Goal: Information Seeking & Learning: Learn about a topic

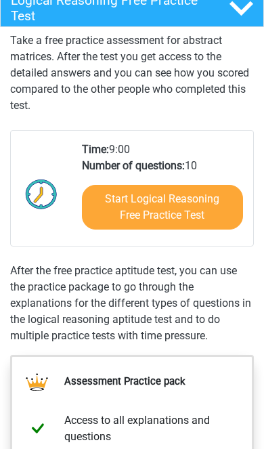
scroll to position [283, 0]
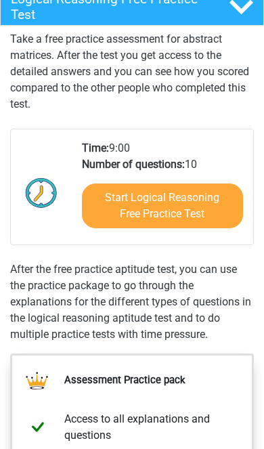
click at [123, 206] on link "Start Logical Reasoning Free Practice Test" at bounding box center [163, 205] width 162 height 45
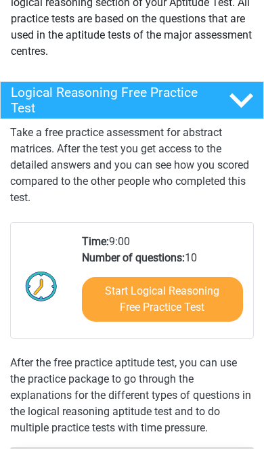
scroll to position [162, 0]
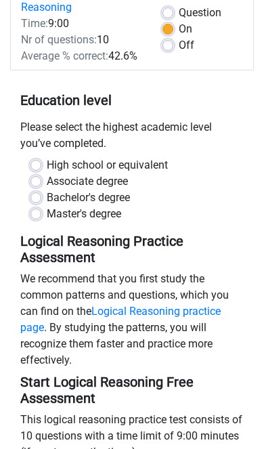
scroll to position [203, 0]
click at [47, 211] on label "Master's degree" at bounding box center [84, 214] width 74 height 16
click at [39, 211] on input "Master's degree" at bounding box center [35, 213] width 11 height 14
radio input "true"
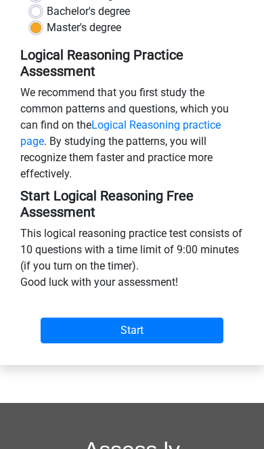
scroll to position [400, 0]
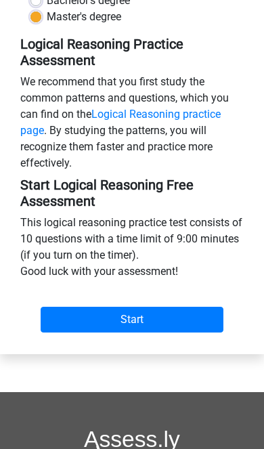
click at [89, 316] on input "Start" at bounding box center [132, 320] width 183 height 26
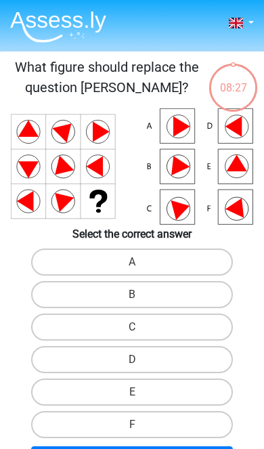
click at [189, 395] on label "E" at bounding box center [132, 391] width 202 height 27
click at [141, 395] on input "E" at bounding box center [136, 396] width 9 height 9
radio input "true"
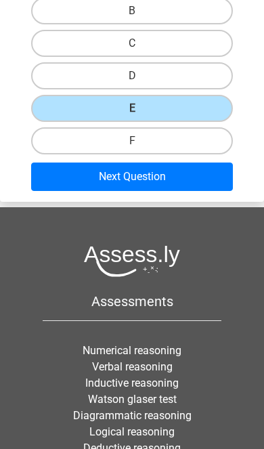
click at [200, 179] on button "Next Question" at bounding box center [132, 176] width 202 height 28
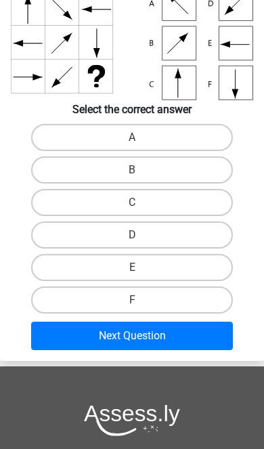
scroll to position [51, 0]
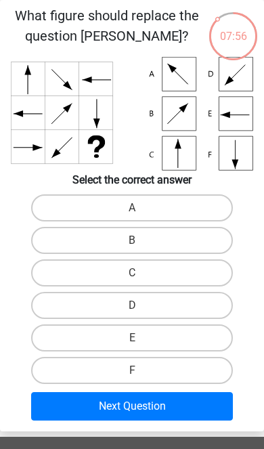
click at [185, 273] on label "C" at bounding box center [132, 272] width 202 height 27
click at [141, 273] on input "C" at bounding box center [136, 277] width 9 height 9
radio input "true"
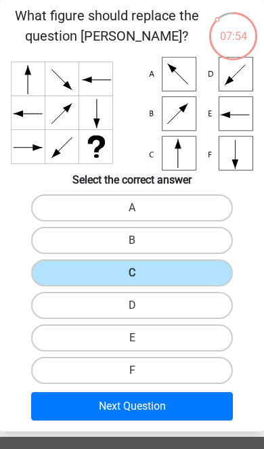
click at [198, 408] on button "Next Question" at bounding box center [132, 406] width 202 height 28
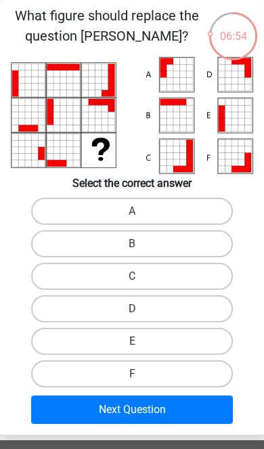
click at [240, 121] on icon at bounding box center [241, 121] width 7 height 7
click at [201, 343] on label "E" at bounding box center [132, 341] width 202 height 27
click at [141, 343] on input "E" at bounding box center [136, 345] width 9 height 9
radio input "true"
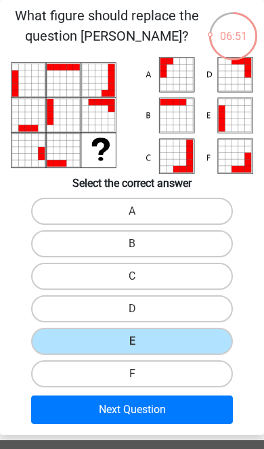
click at [206, 419] on button "Next Question" at bounding box center [132, 409] width 202 height 28
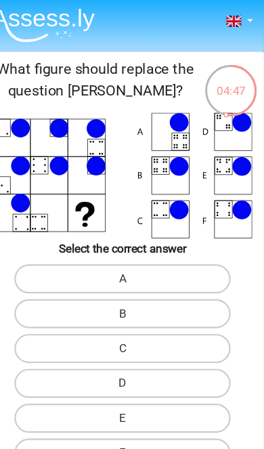
scroll to position [0, 0]
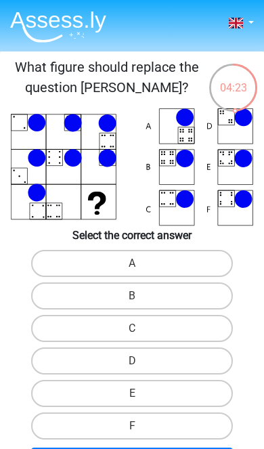
click at [205, 297] on label "B" at bounding box center [132, 295] width 202 height 27
click at [141, 297] on input "B" at bounding box center [136, 300] width 9 height 9
radio input "true"
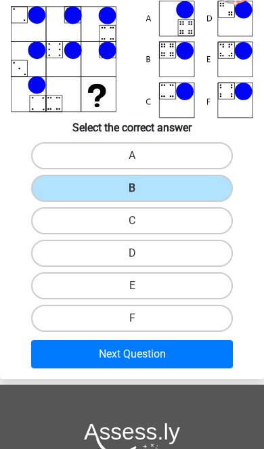
scroll to position [110, 0]
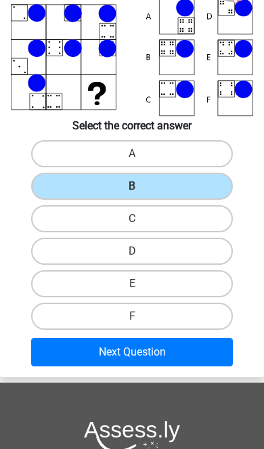
click at [69, 355] on button "Next Question" at bounding box center [132, 352] width 202 height 28
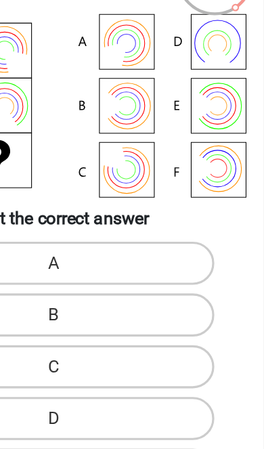
scroll to position [68, 0]
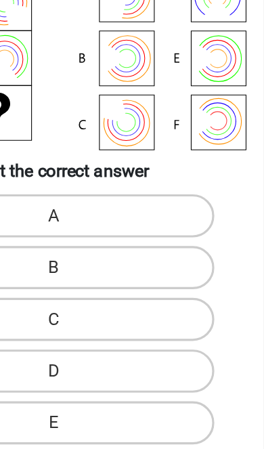
click at [106, 316] on label "E" at bounding box center [132, 329] width 202 height 27
click at [132, 330] on input "E" at bounding box center [136, 334] width 9 height 9
radio input "true"
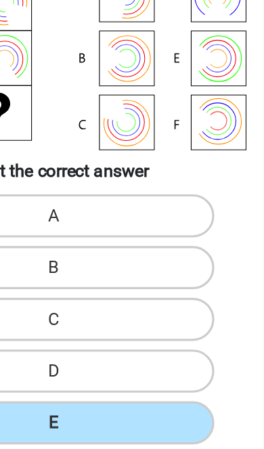
scroll to position [0, 0]
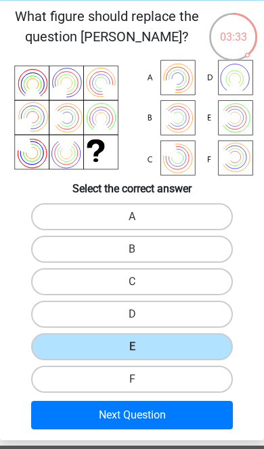
click at [197, 414] on button "Next Question" at bounding box center [132, 415] width 202 height 28
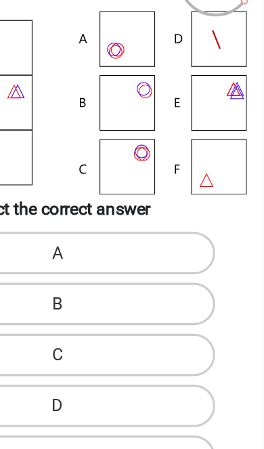
scroll to position [67, 0]
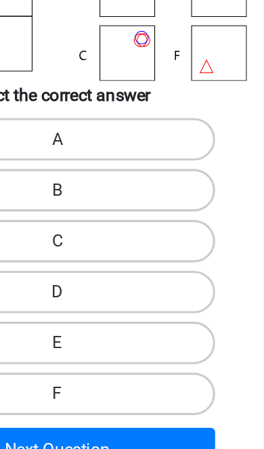
click at [112, 345] on label "F" at bounding box center [132, 358] width 202 height 27
click at [132, 358] on input "F" at bounding box center [136, 362] width 9 height 9
radio input "true"
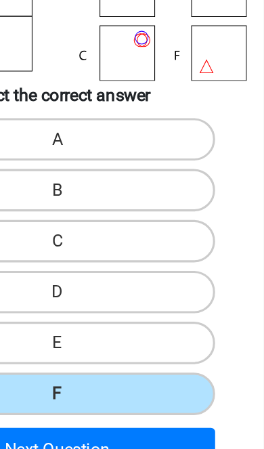
click at [114, 380] on button "Next Question" at bounding box center [132, 394] width 202 height 28
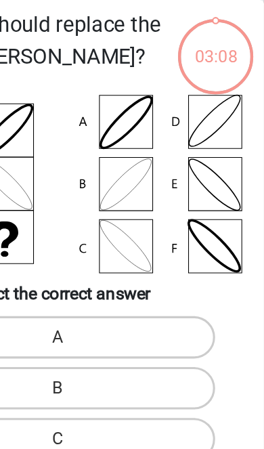
scroll to position [0, 0]
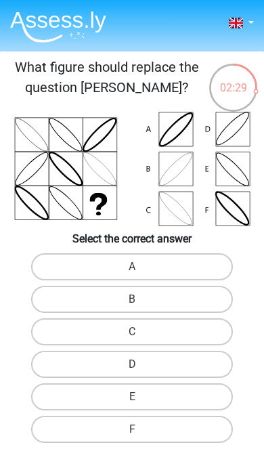
click at [200, 305] on label "B" at bounding box center [132, 299] width 202 height 27
click at [141, 305] on input "B" at bounding box center [136, 303] width 9 height 9
radio input "true"
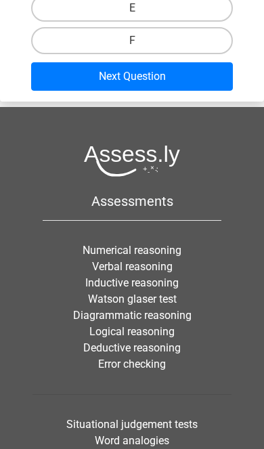
click at [198, 75] on button "Next Question" at bounding box center [132, 76] width 202 height 28
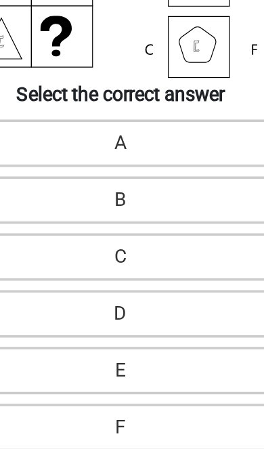
scroll to position [20, 0]
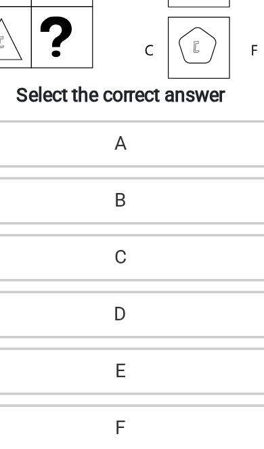
click at [116, 294] on label "C" at bounding box center [132, 307] width 202 height 27
click at [132, 307] on input "C" at bounding box center [136, 311] width 9 height 9
radio input "true"
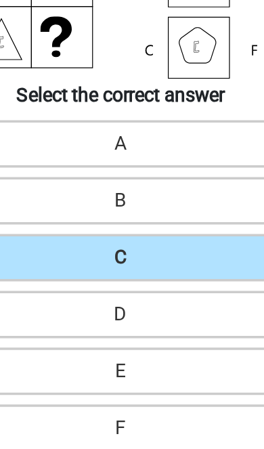
click at [110, 294] on label "C" at bounding box center [132, 307] width 202 height 27
click at [132, 307] on input "C" at bounding box center [136, 311] width 9 height 9
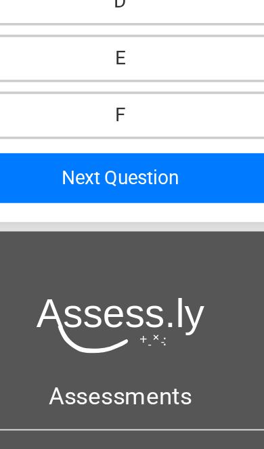
scroll to position [202, 0]
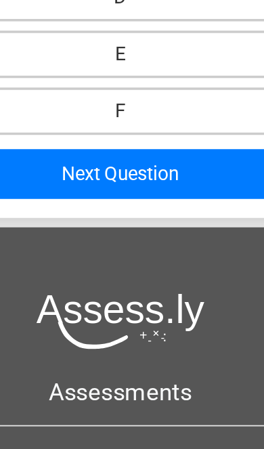
click at [112, 244] on button "Next Question" at bounding box center [132, 258] width 202 height 28
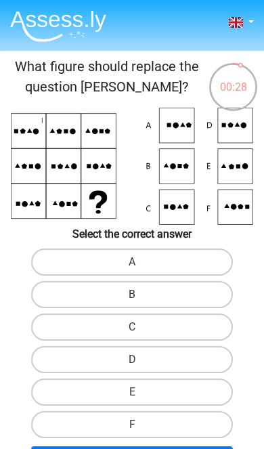
scroll to position [0, 0]
